Goal: Transaction & Acquisition: Purchase product/service

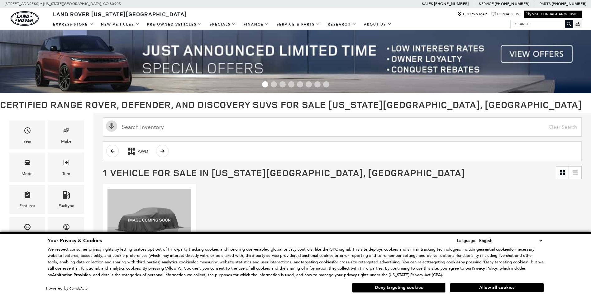
click at [424, 289] on button "Deny targeting cookies" at bounding box center [398, 288] width 93 height 10
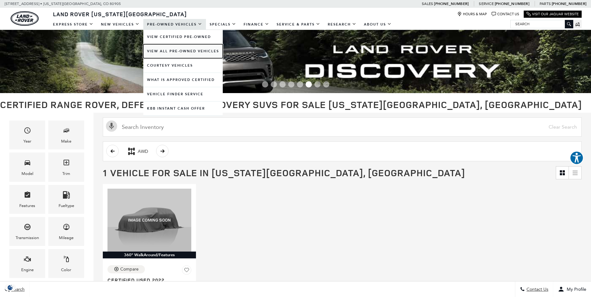
click at [195, 50] on link "View All Pre-Owned Vehicles" at bounding box center [182, 51] width 79 height 14
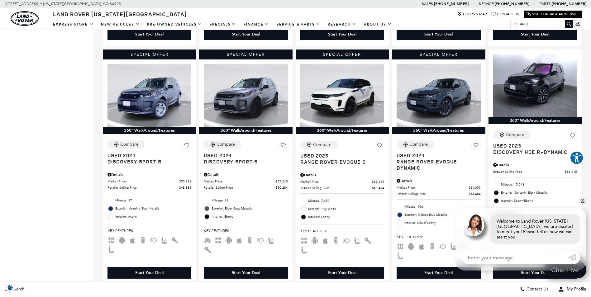
scroll to position [370, 0]
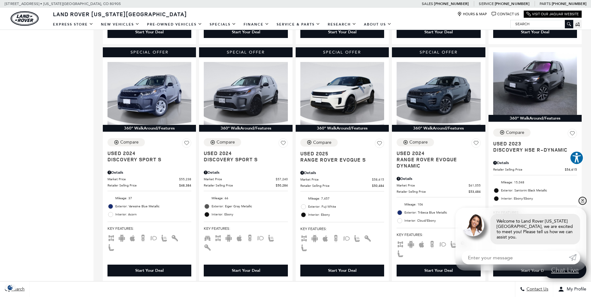
click at [585, 205] on link "✕" at bounding box center [582, 200] width 7 height 7
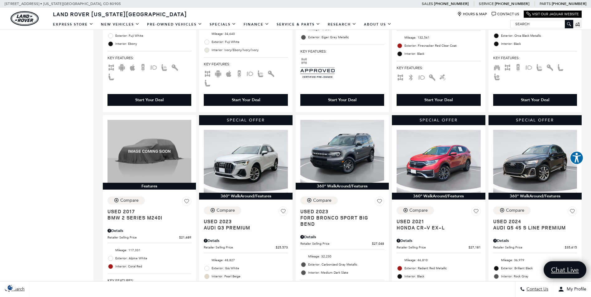
scroll to position [879, 0]
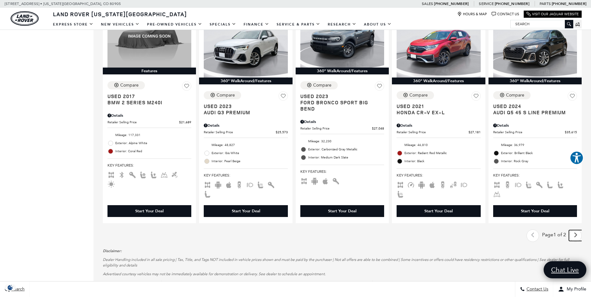
click at [578, 230] on icon "next page" at bounding box center [576, 235] width 4 height 10
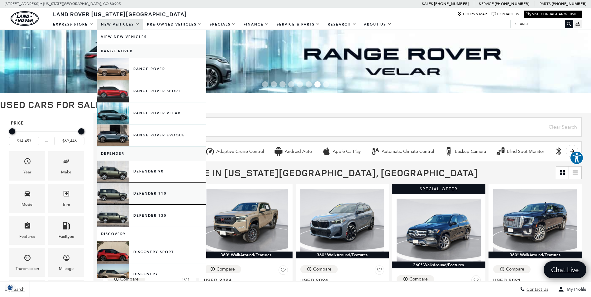
click at [144, 195] on link "Defender 110" at bounding box center [151, 194] width 109 height 22
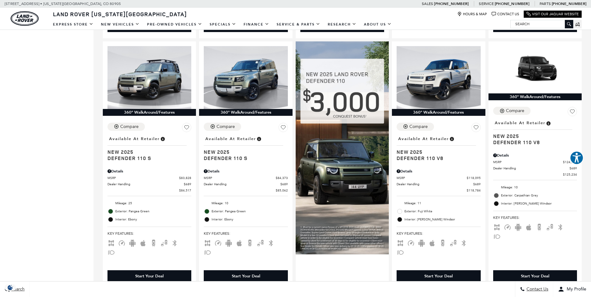
scroll to position [384, 0]
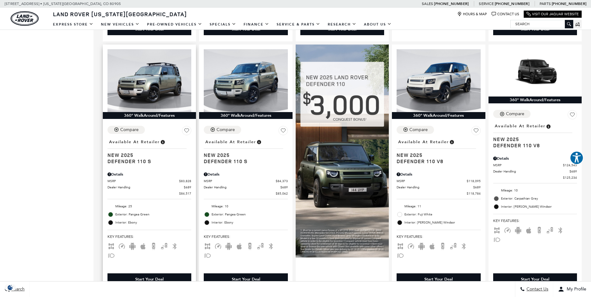
click at [132, 159] on div "Compare Save This Vehicle - Location : Available at Retailer New 2025 Defender …" at bounding box center [149, 196] width 93 height 151
click at [159, 82] on img at bounding box center [150, 80] width 84 height 63
